Goal: Transaction & Acquisition: Subscribe to service/newsletter

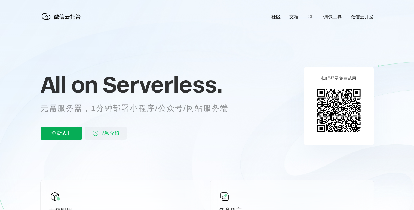
click at [72, 134] on p "免费试用" at bounding box center [61, 133] width 41 height 13
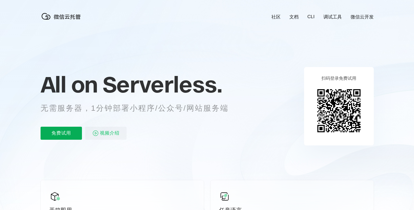
click at [70, 134] on p "免费试用" at bounding box center [61, 133] width 41 height 13
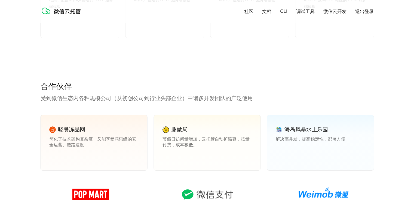
scroll to position [870, 0]
